Goal: Information Seeking & Learning: Compare options

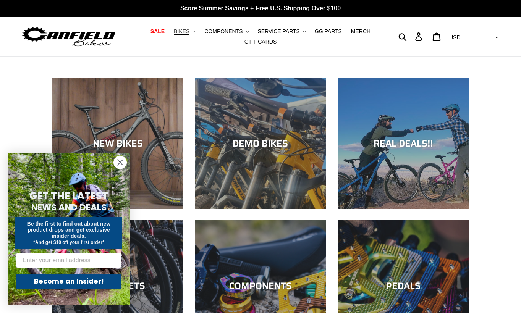
click at [182, 32] on span "BIKES" at bounding box center [182, 31] width 16 height 6
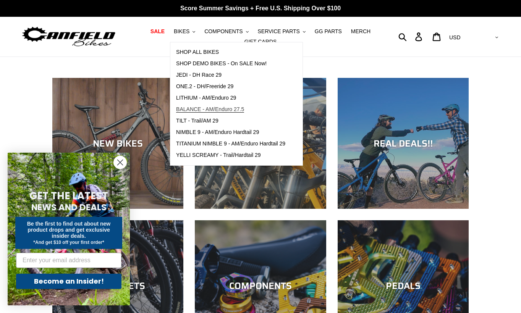
click at [204, 110] on span "BALANCE - AM/Enduro 27.5" at bounding box center [210, 109] width 68 height 6
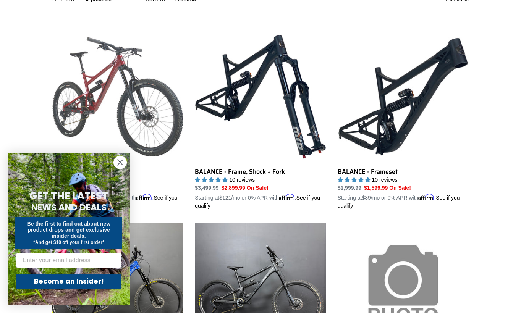
scroll to position [197, 0]
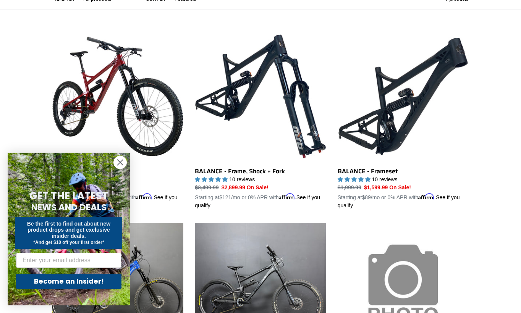
click at [119, 162] on icon "Close dialog" at bounding box center [120, 162] width 5 height 5
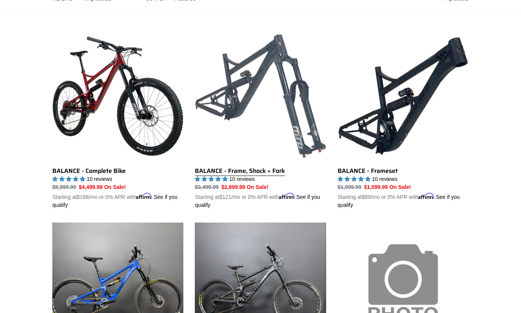
scroll to position [203, 0]
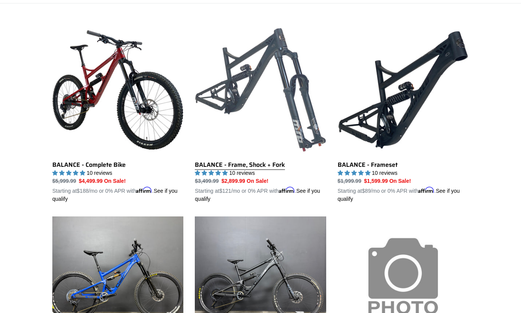
click at [242, 167] on link "BALANCE - Frame, Shock + Fork" at bounding box center [260, 113] width 131 height 179
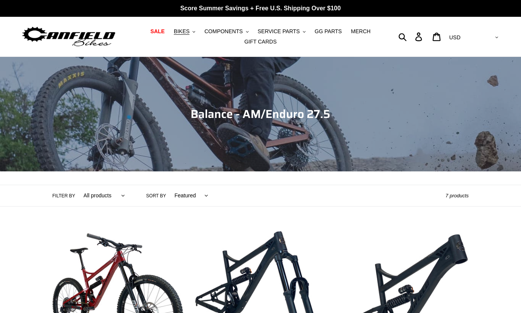
scroll to position [0, 0]
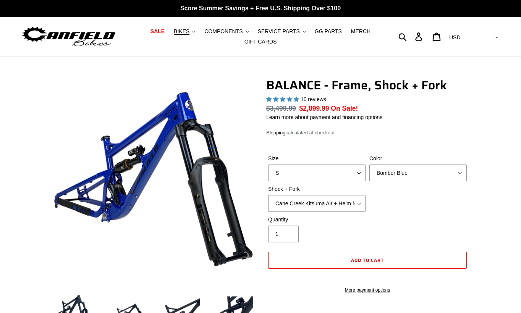
select select "highest-rating"
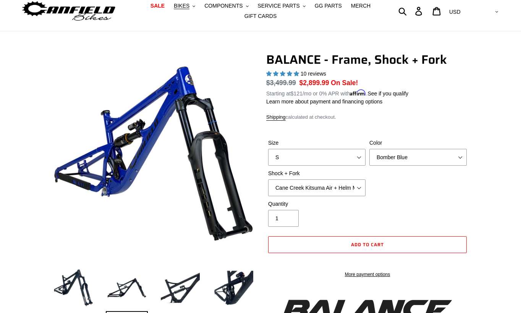
scroll to position [18, 0]
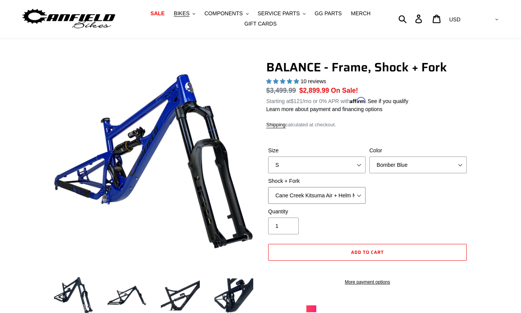
select select "EXT Storia V3-S + Era V2.1 160mm 29 (mullet)"
select select "M"
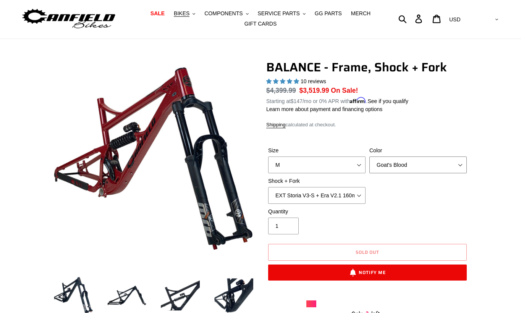
select select "Bomber Blue"
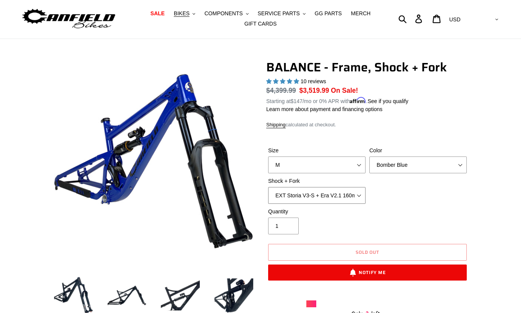
select select "Cane Creek Kitsuma Air + Helm MKII 27.5 170mm"
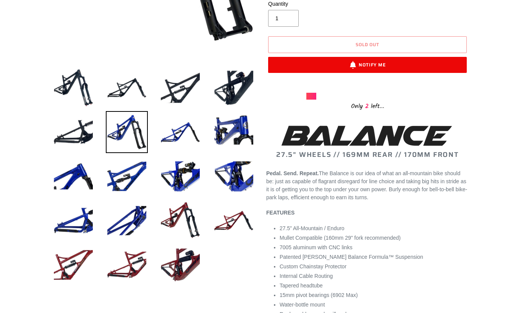
scroll to position [228, 0]
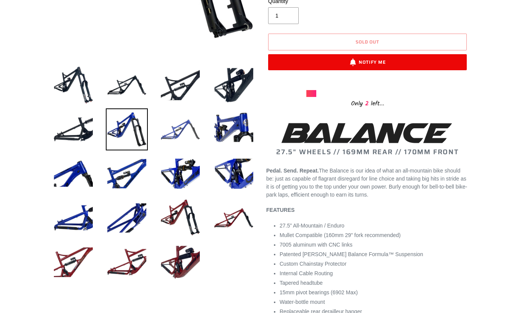
click at [176, 131] on img at bounding box center [180, 129] width 42 height 42
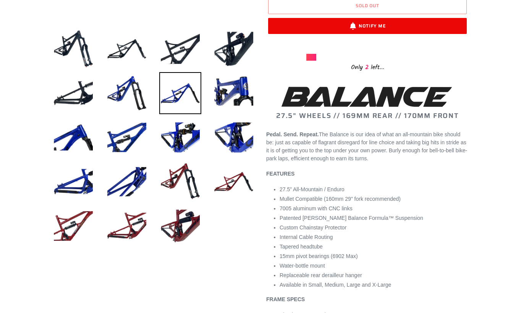
scroll to position [265, 0]
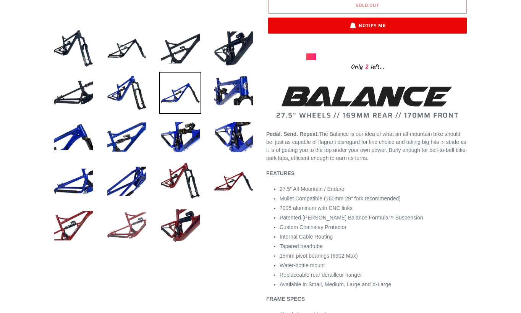
click at [124, 223] on img at bounding box center [127, 226] width 42 height 42
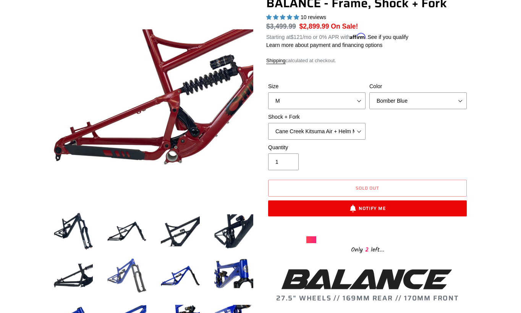
scroll to position [81, 0]
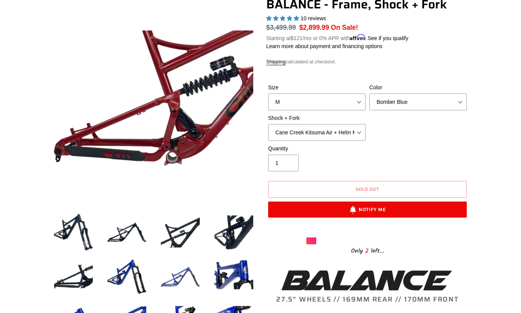
click at [181, 270] on img at bounding box center [180, 277] width 42 height 42
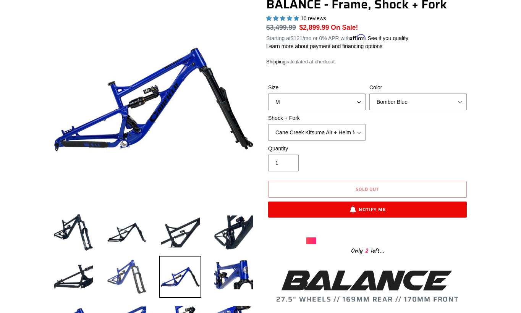
click at [130, 274] on img at bounding box center [127, 277] width 42 height 42
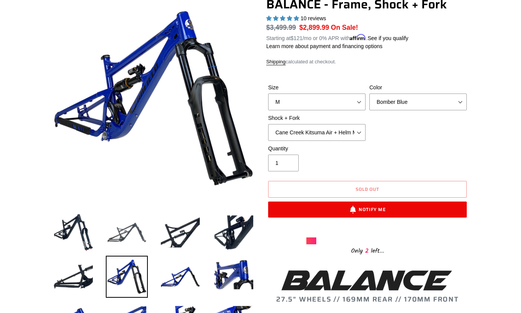
click at [123, 239] on img at bounding box center [127, 232] width 42 height 42
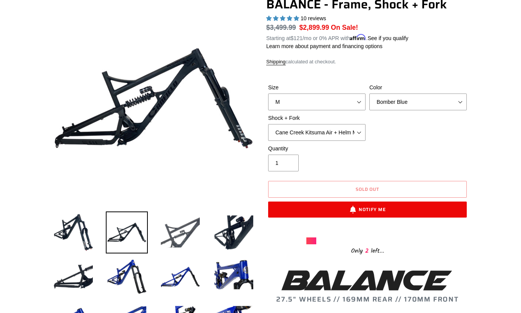
click at [178, 233] on img at bounding box center [180, 232] width 42 height 42
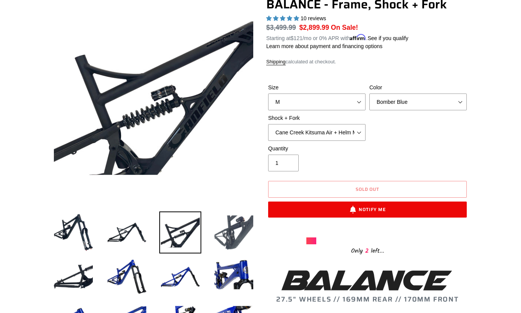
click at [225, 233] on img at bounding box center [234, 232] width 42 height 42
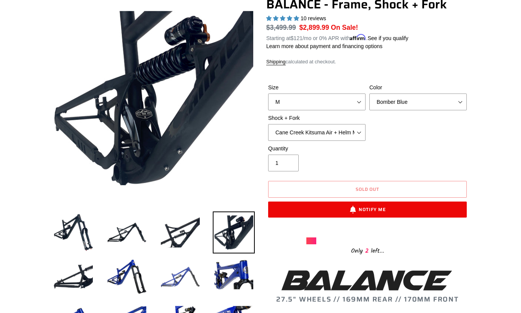
scroll to position [78, 0]
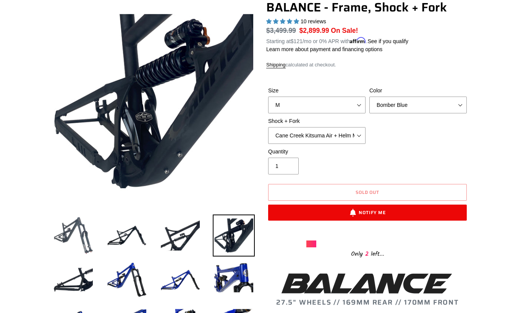
click at [67, 246] on img at bounding box center [73, 235] width 42 height 42
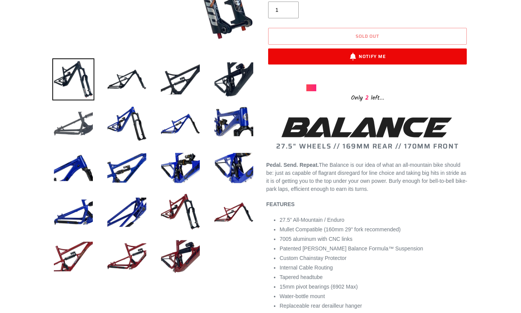
scroll to position [235, 0]
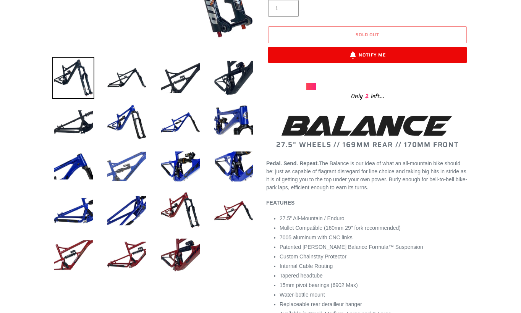
click at [118, 176] on img at bounding box center [127, 166] width 42 height 42
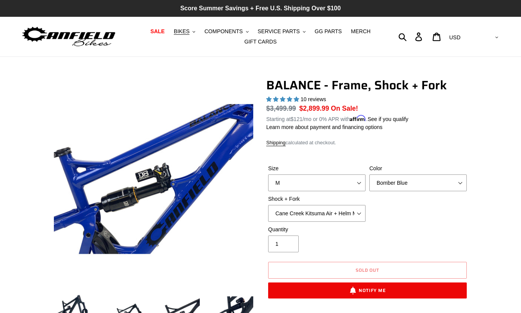
scroll to position [0, 0]
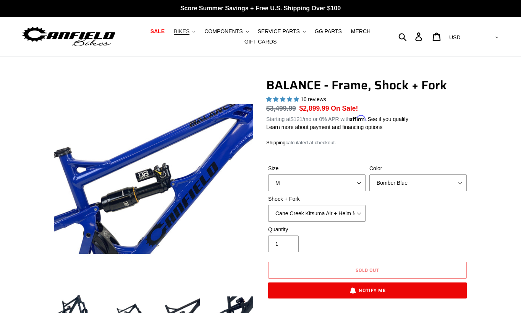
click at [181, 31] on span "BIKES" at bounding box center [182, 31] width 16 height 6
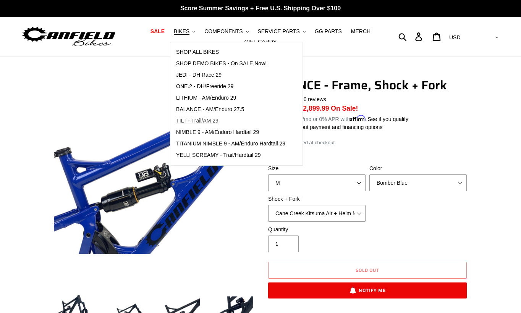
click at [186, 119] on span "TILT - Trail/AM 29" at bounding box center [197, 121] width 42 height 6
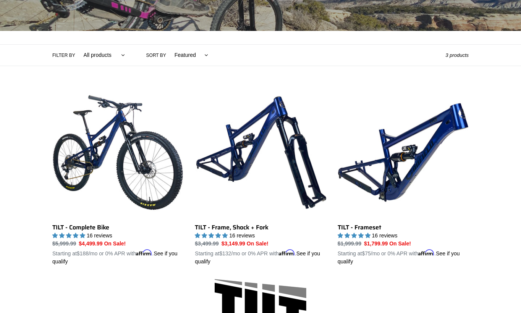
scroll to position [151, 0]
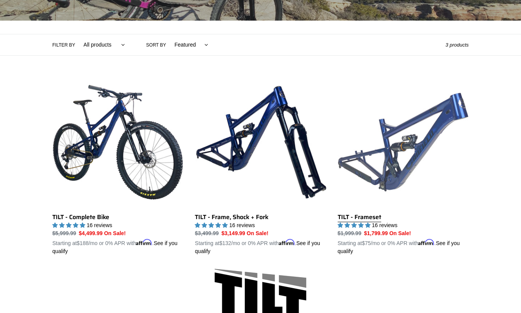
click at [379, 169] on link "TILT - Frameset" at bounding box center [402, 166] width 131 height 179
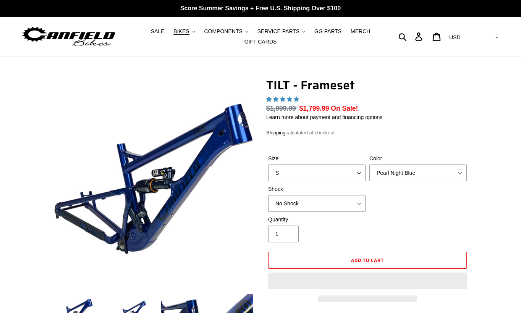
select select "highest-rating"
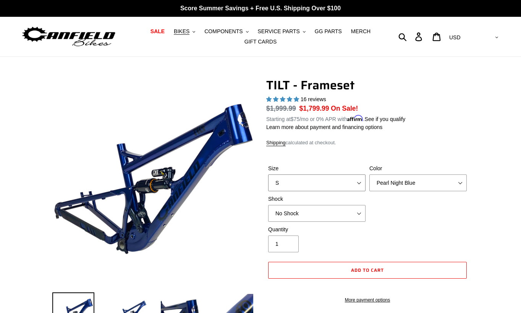
select select "M"
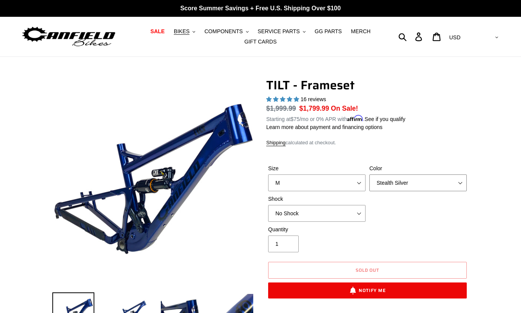
select select "Pearl Night Blue"
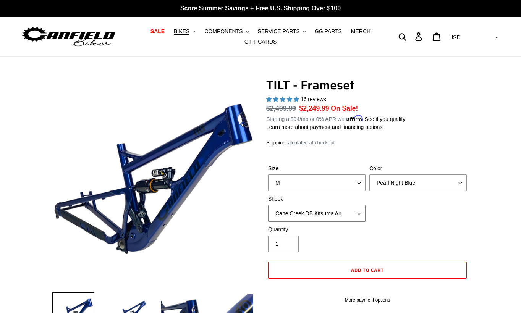
select select "RockShox Deluxe Ultimate"
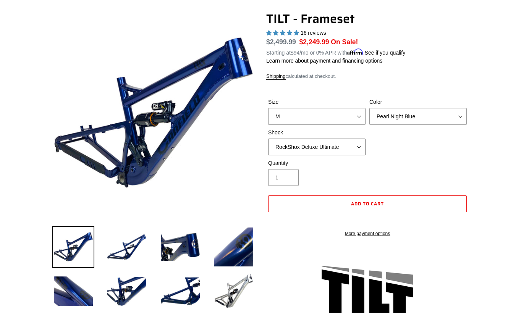
scroll to position [69, 0]
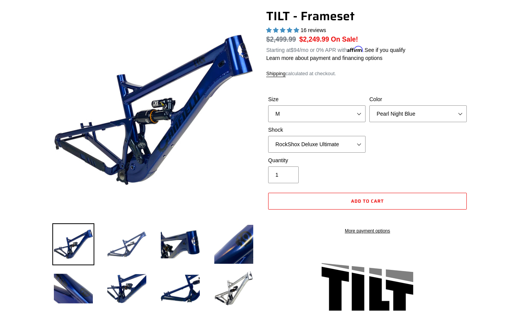
click at [123, 252] on img at bounding box center [127, 244] width 42 height 42
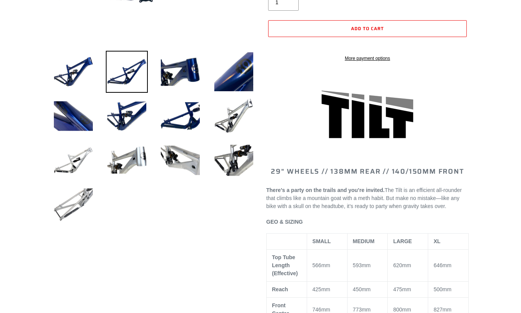
scroll to position [243, 0]
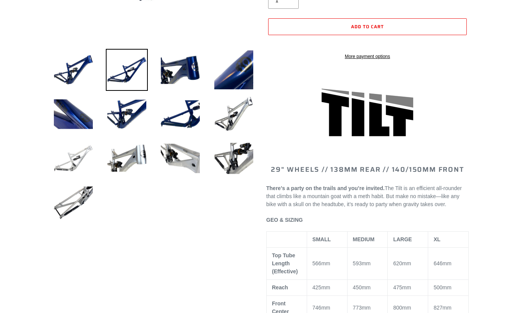
click at [86, 160] on img at bounding box center [73, 158] width 42 height 42
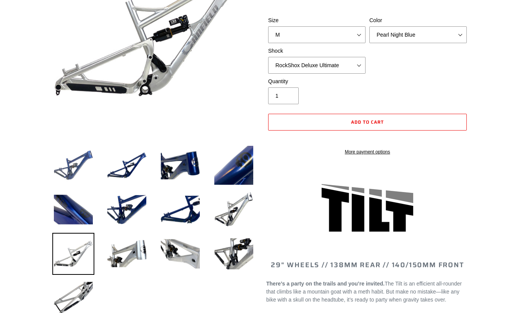
scroll to position [147, 0]
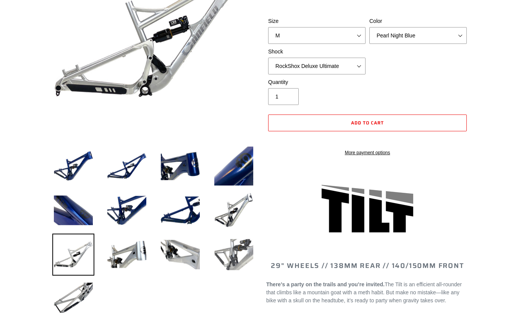
click at [229, 255] on img at bounding box center [234, 255] width 42 height 42
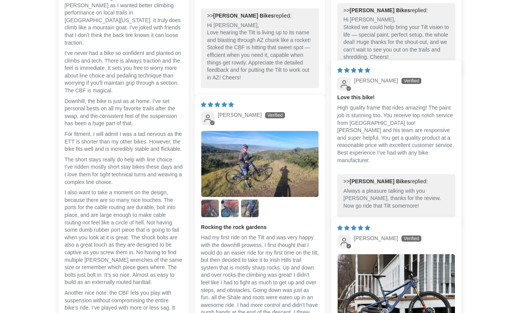
scroll to position [1657, 0]
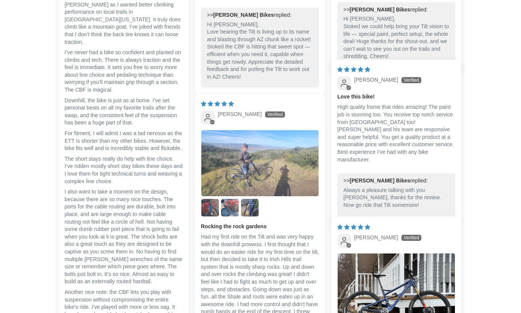
click at [251, 172] on img "Link to user picture 1" at bounding box center [259, 163] width 117 height 66
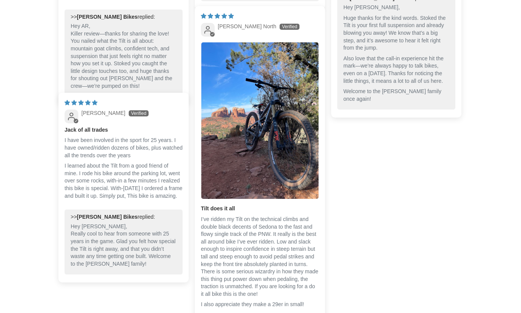
scroll to position [2094, 0]
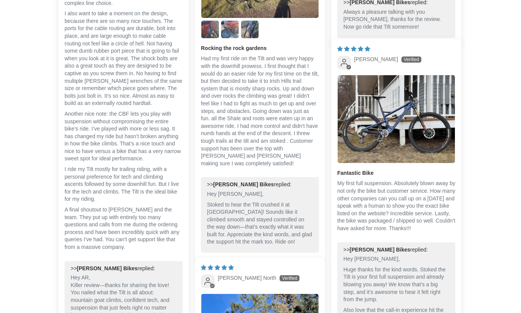
scroll to position [1839, 0]
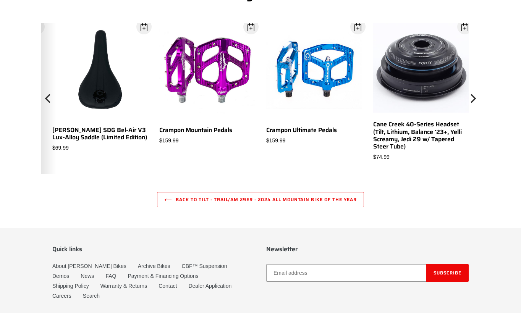
scroll to position [2531, 0]
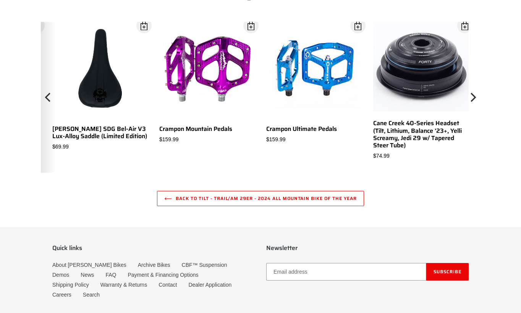
click at [50, 123] on icon "Previous" at bounding box center [48, 97] width 9 height 90
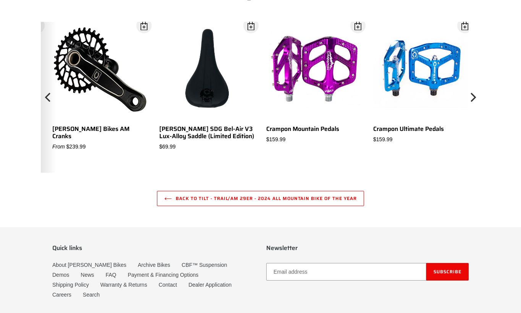
click at [47, 120] on icon "Previous" at bounding box center [48, 97] width 9 height 90
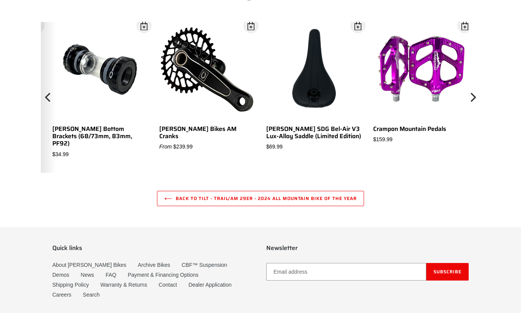
click at [46, 114] on icon "Previous" at bounding box center [48, 97] width 9 height 90
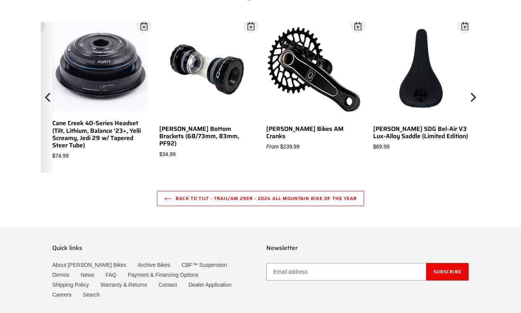
click at [50, 112] on icon "Previous" at bounding box center [48, 97] width 9 height 90
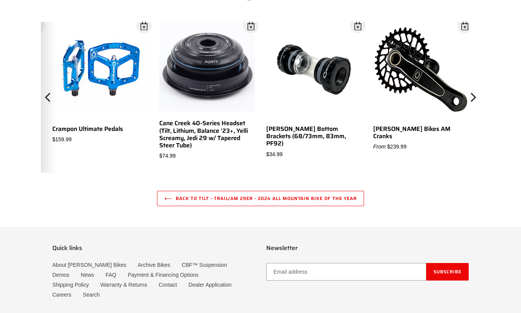
click at [50, 112] on icon "Previous" at bounding box center [48, 97] width 9 height 90
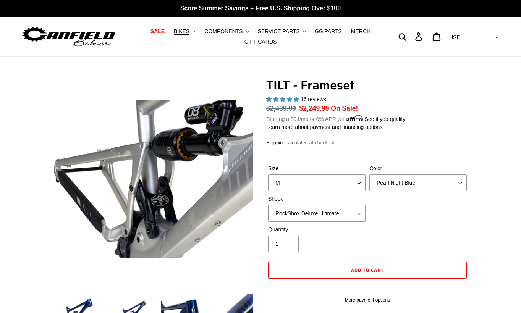
scroll to position [0, 0]
